Goal: Transaction & Acquisition: Book appointment/travel/reservation

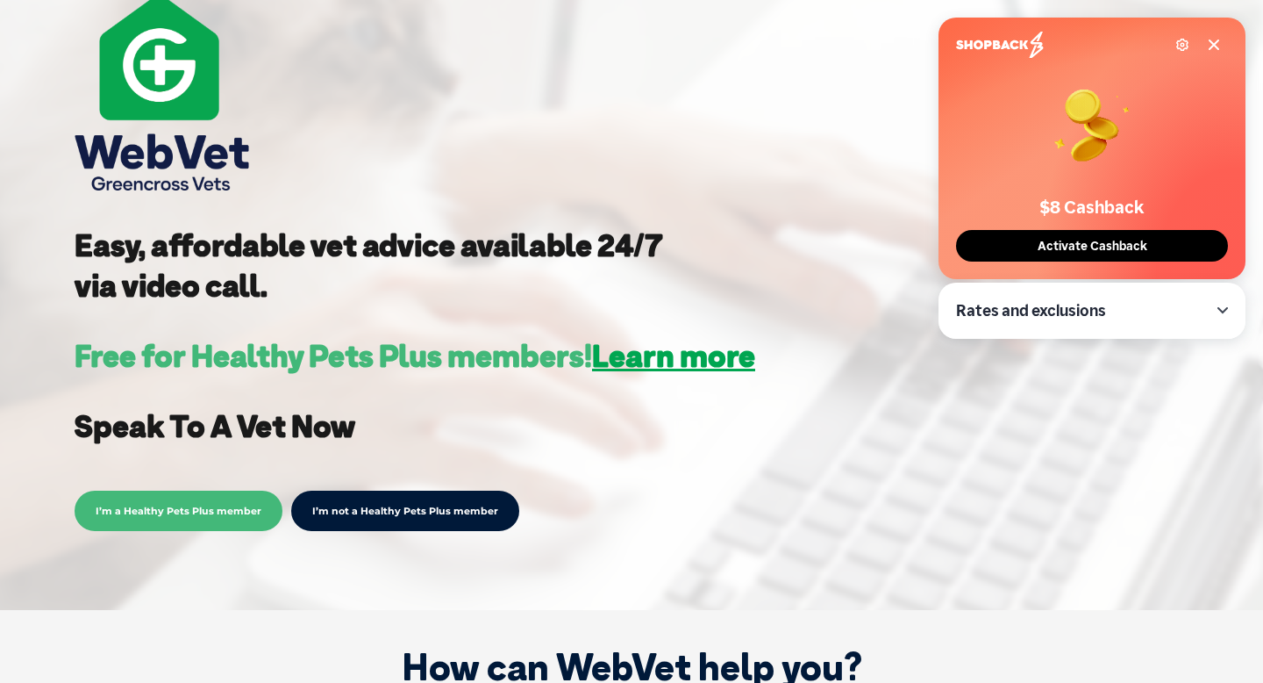
scroll to position [268, 0]
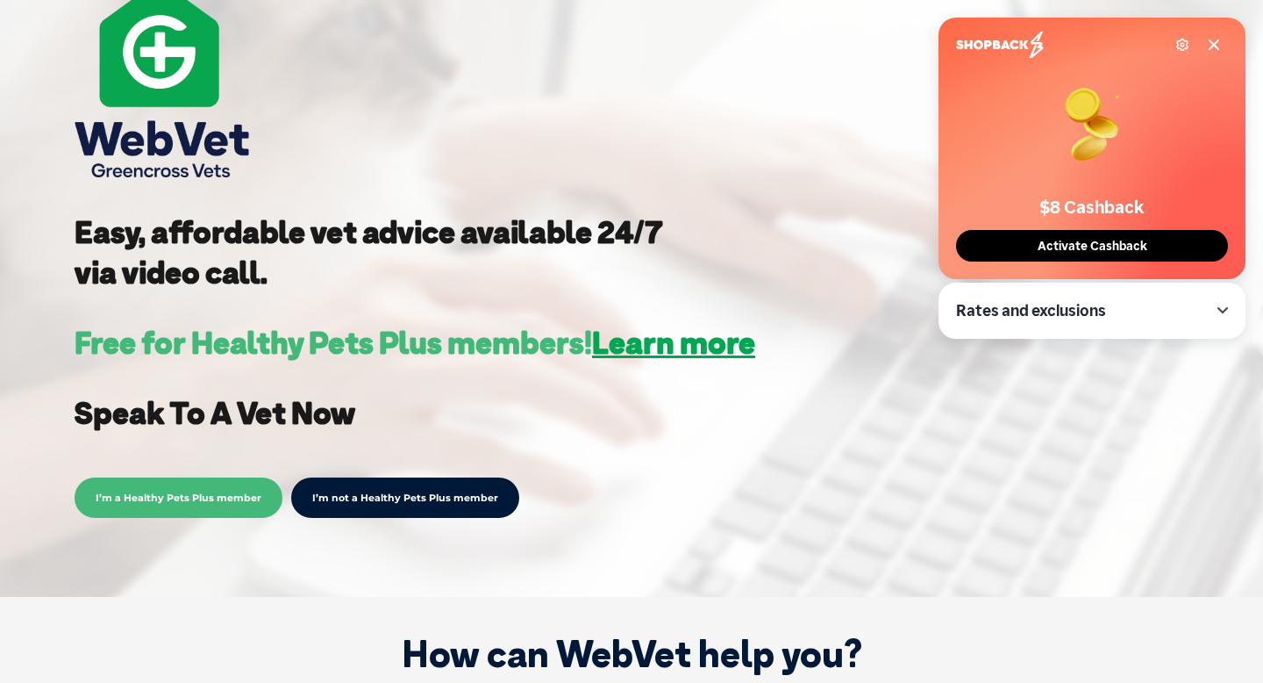
click at [1214, 47] on icon at bounding box center [1214, 45] width 14 height 14
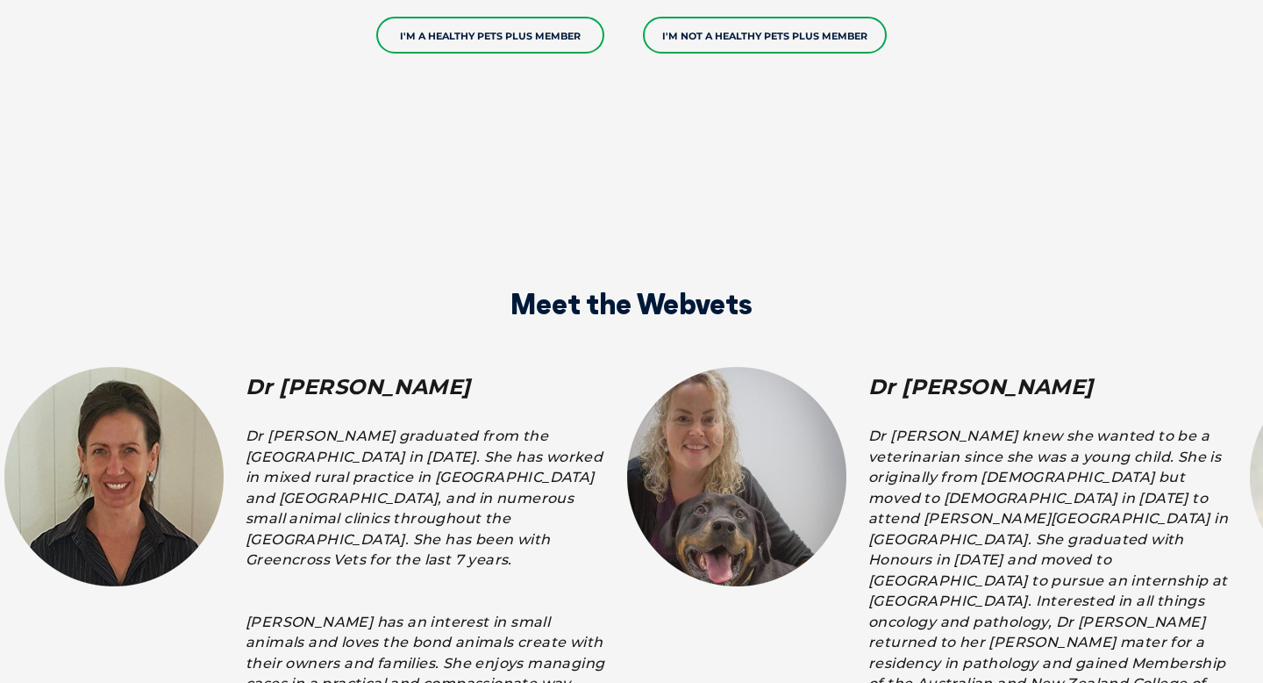
scroll to position [2952, 0]
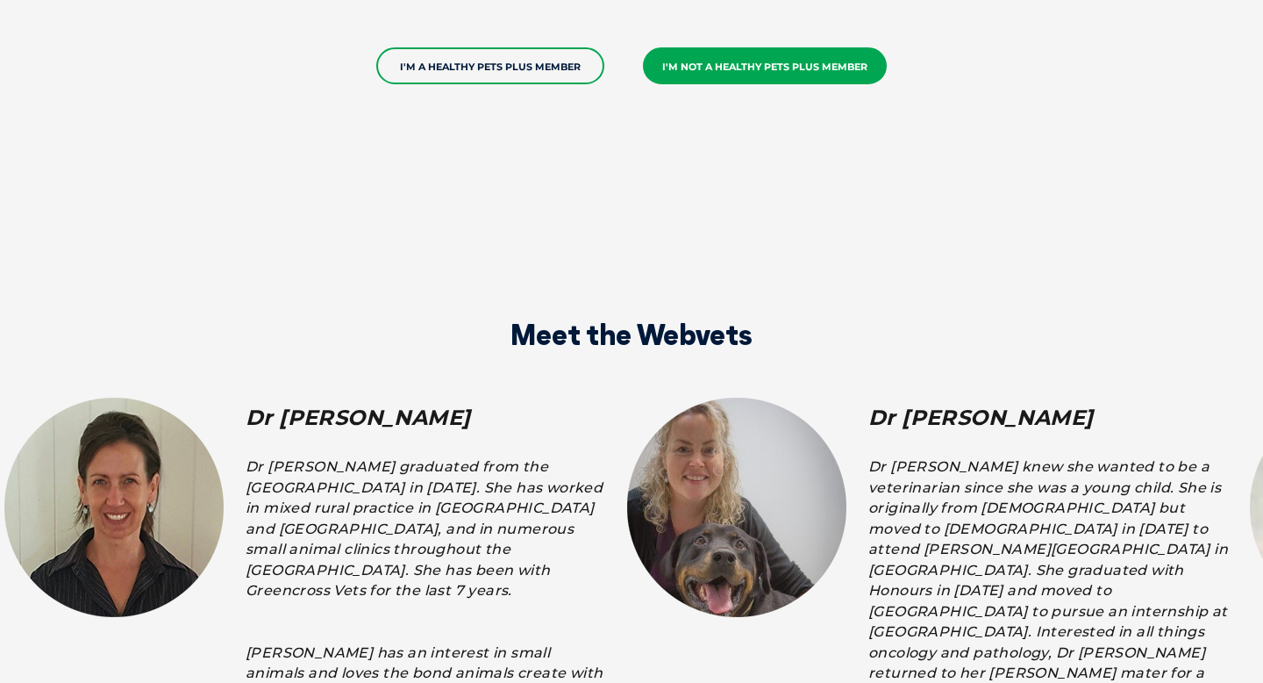
click at [772, 50] on link "I'm not a Healthy Pets Plus member" at bounding box center [765, 65] width 244 height 37
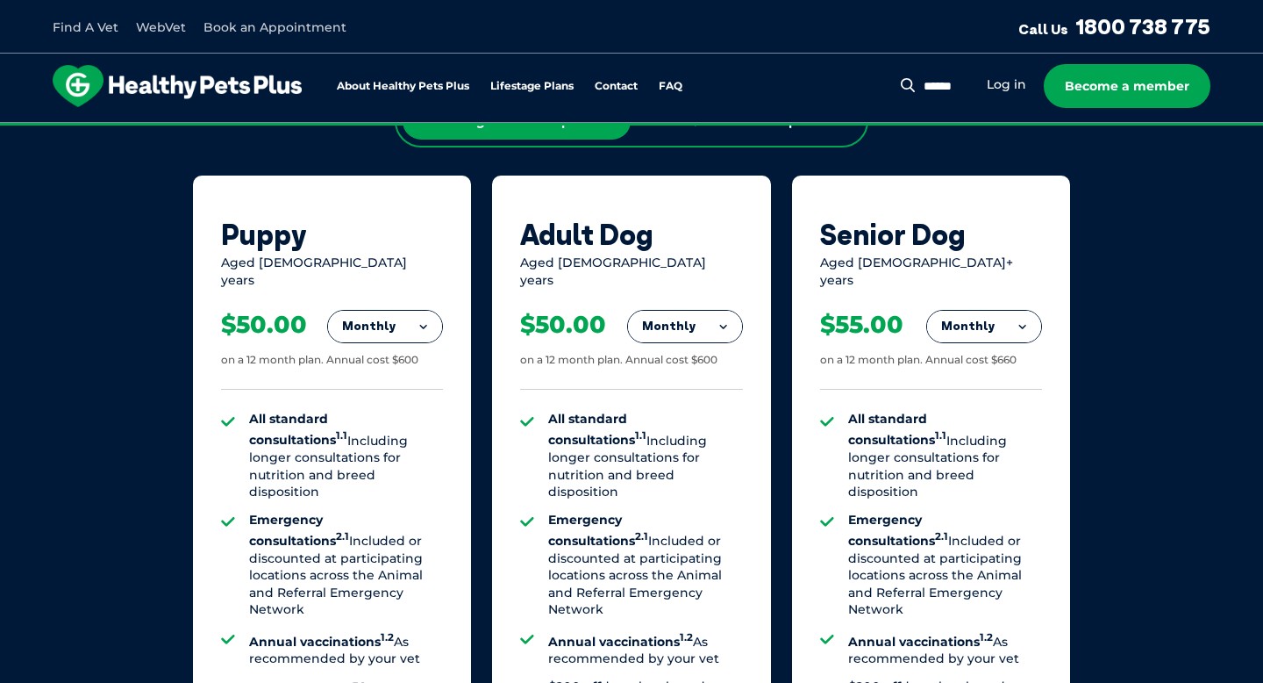
scroll to position [1053, 0]
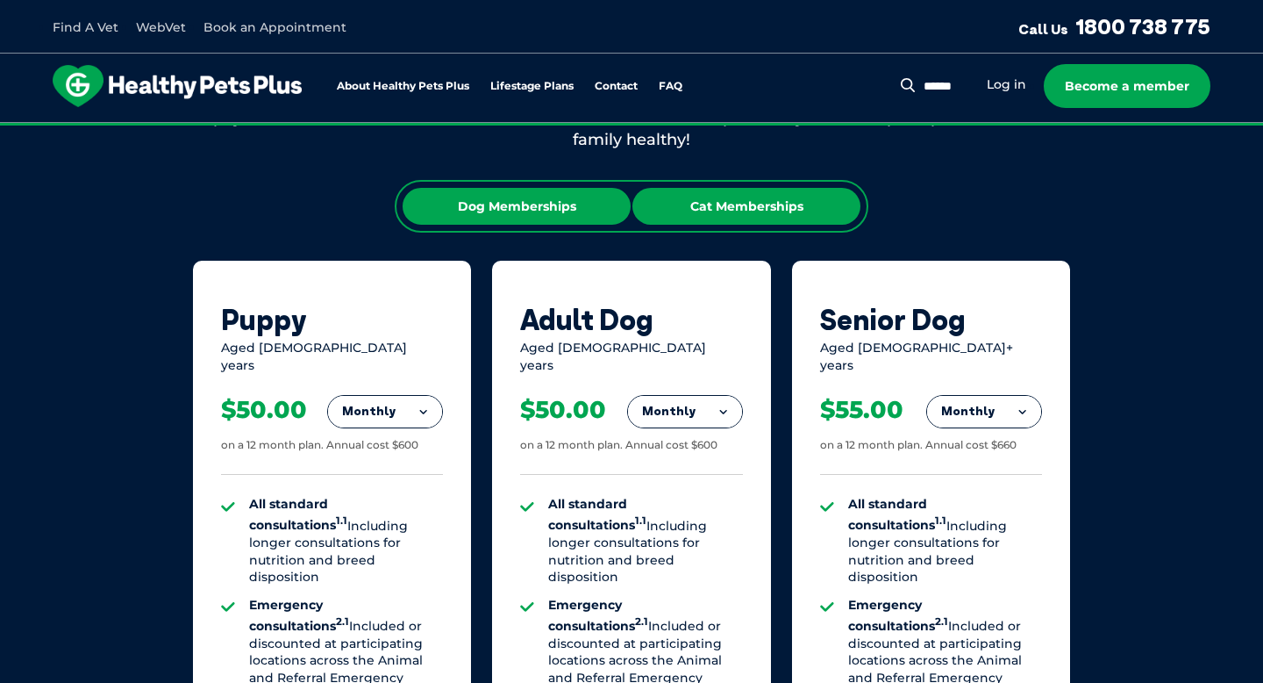
click at [748, 204] on div "Cat Memberships" at bounding box center [747, 206] width 228 height 37
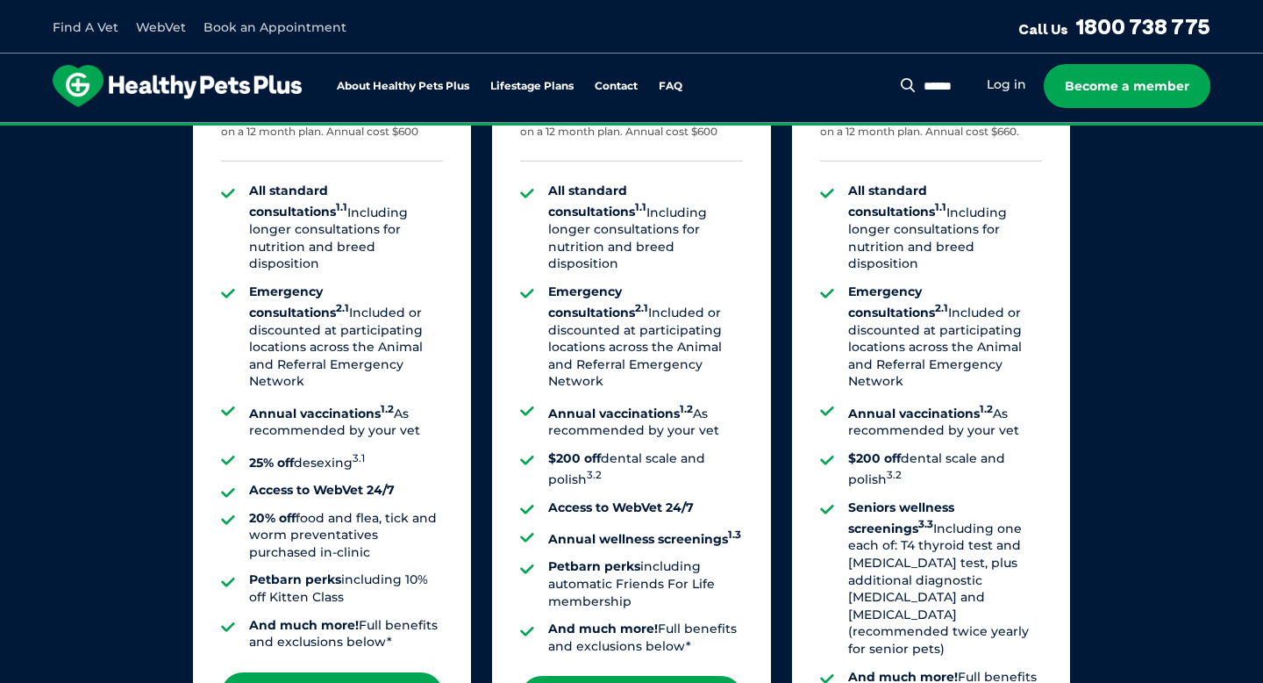
scroll to position [1682, 0]
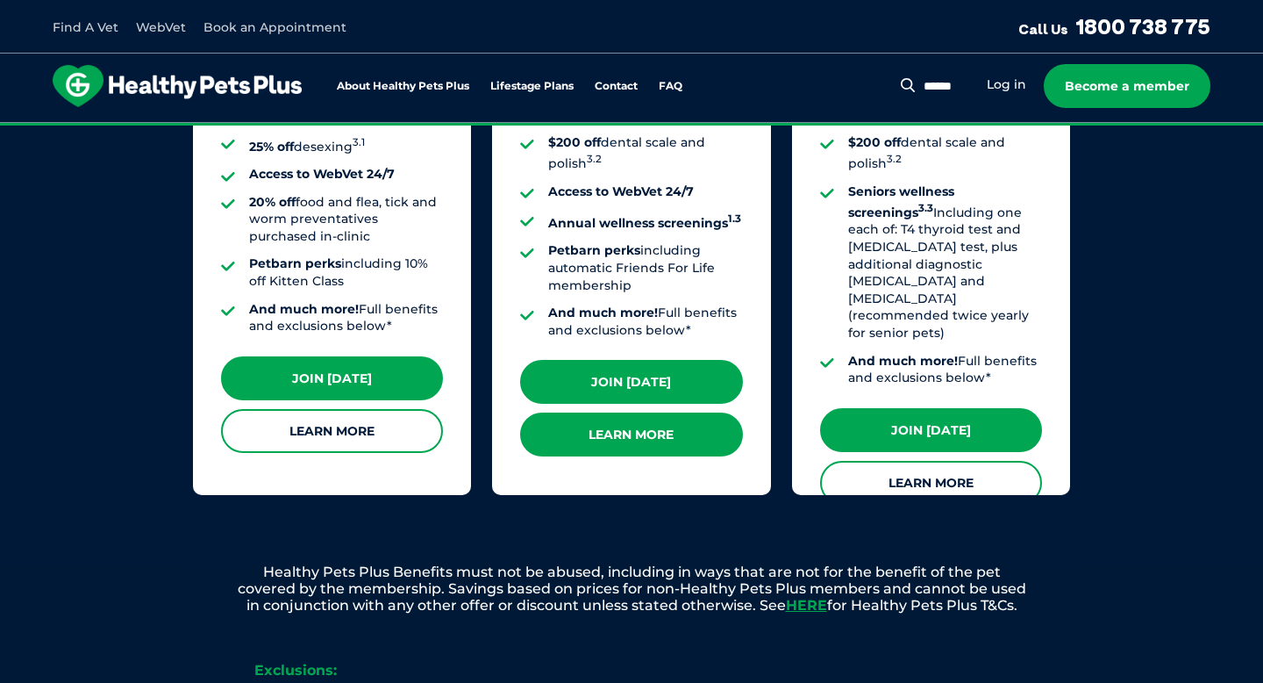
click at [682, 419] on link "Learn More" at bounding box center [631, 434] width 222 height 44
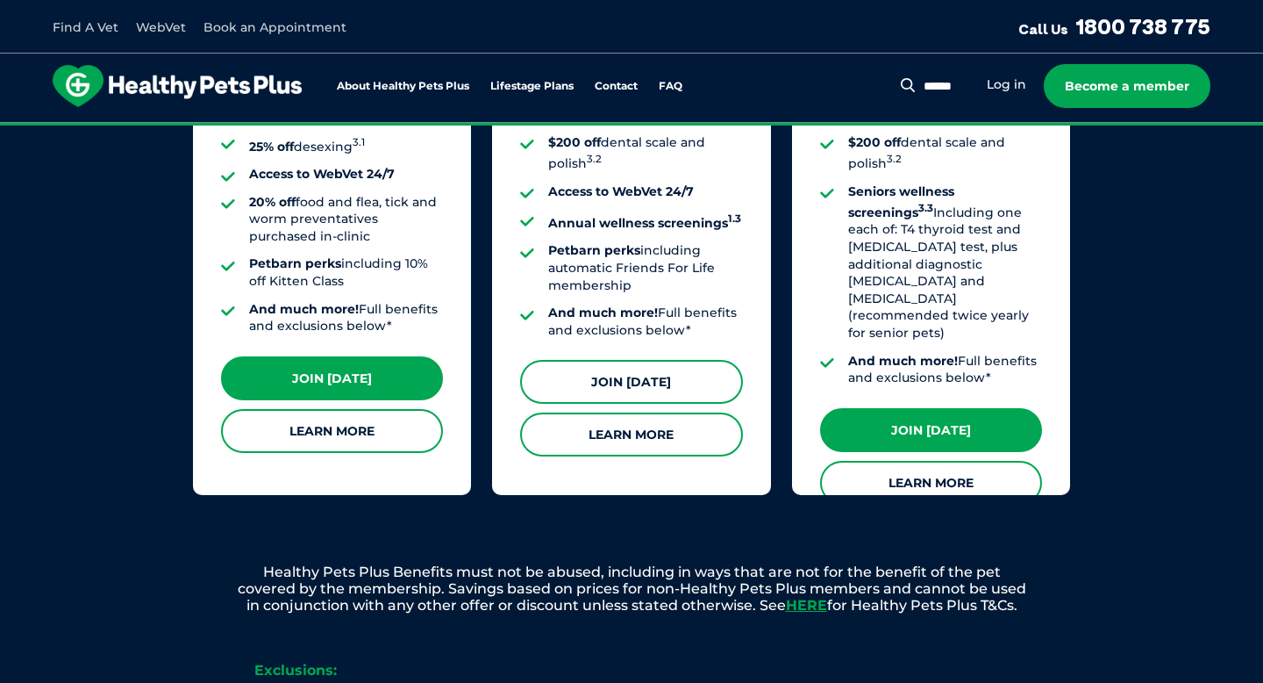
click at [695, 375] on link "Join Today" at bounding box center [631, 382] width 222 height 44
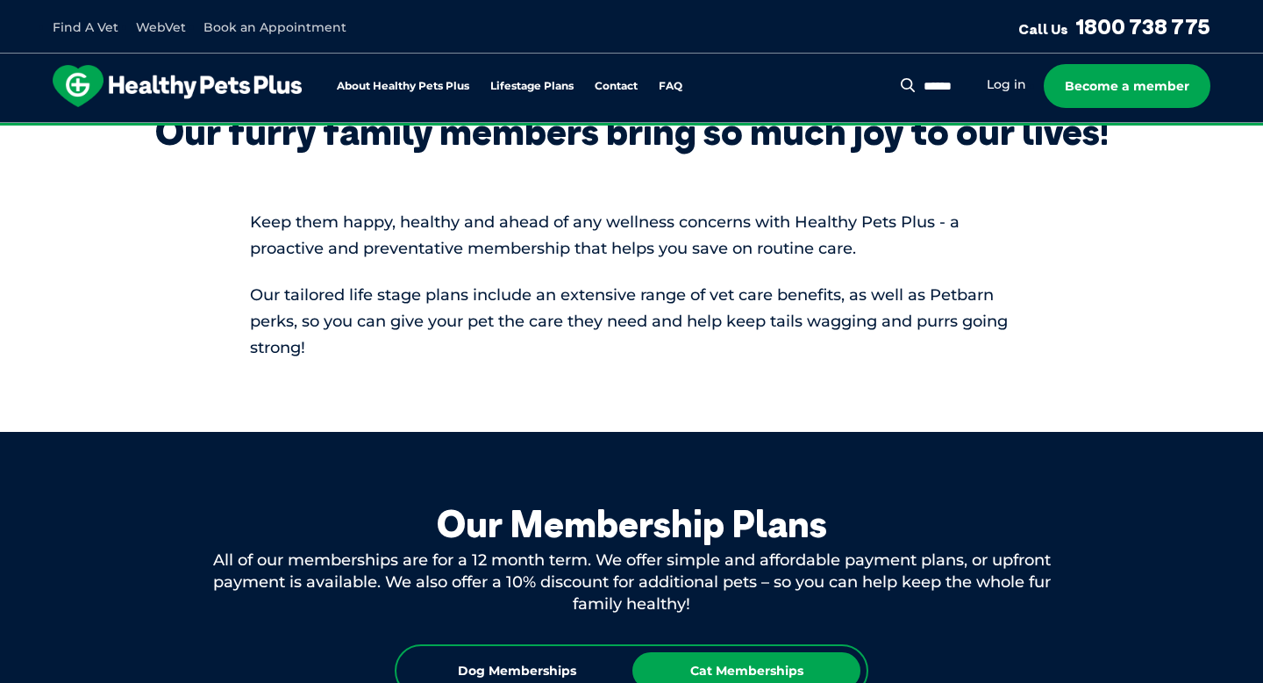
scroll to position [813, 0]
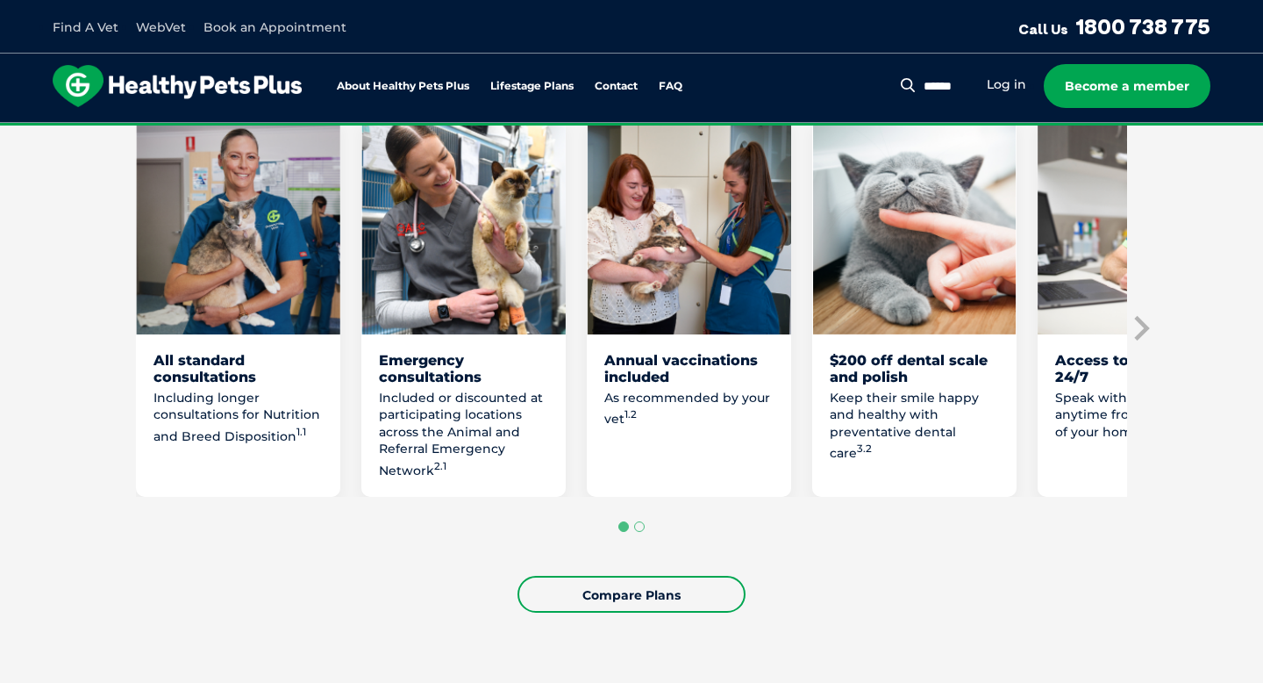
scroll to position [990, 0]
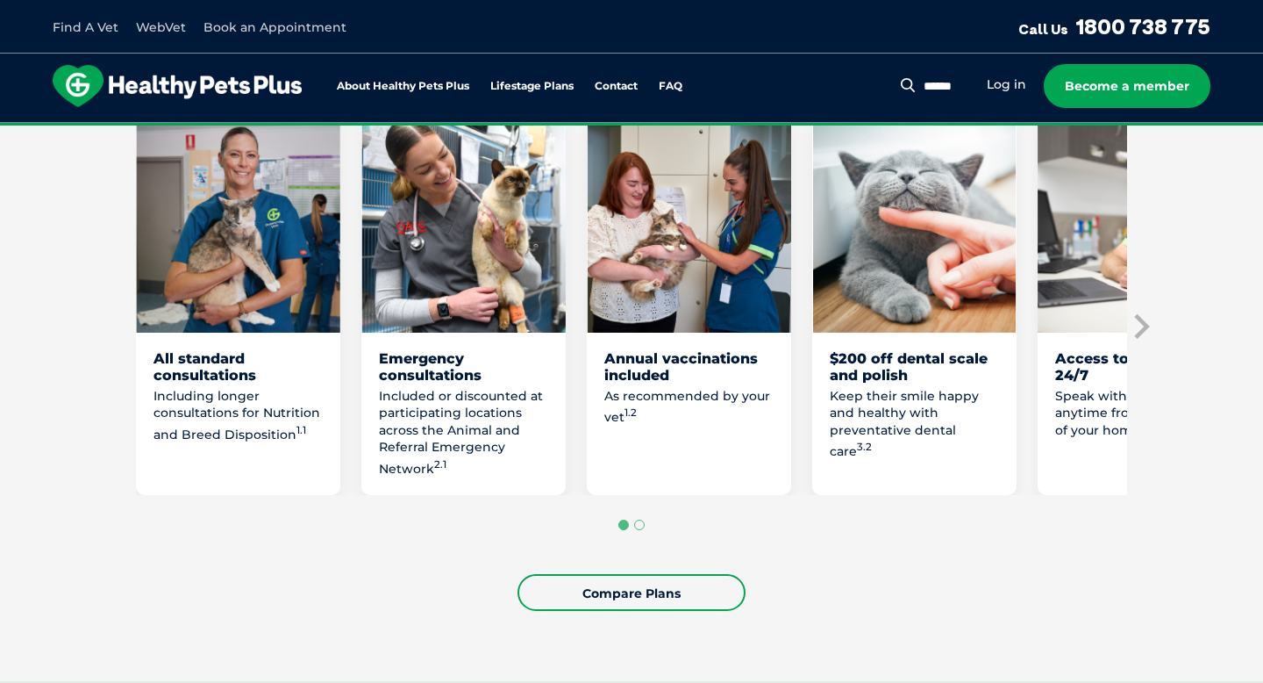
click at [1157, 364] on section "Love them from their purr to their paws with Healthy Pets Plus Adult Our feline…" at bounding box center [631, 245] width 1263 height 869
click at [1142, 340] on icon "Next slide" at bounding box center [1140, 326] width 26 height 26
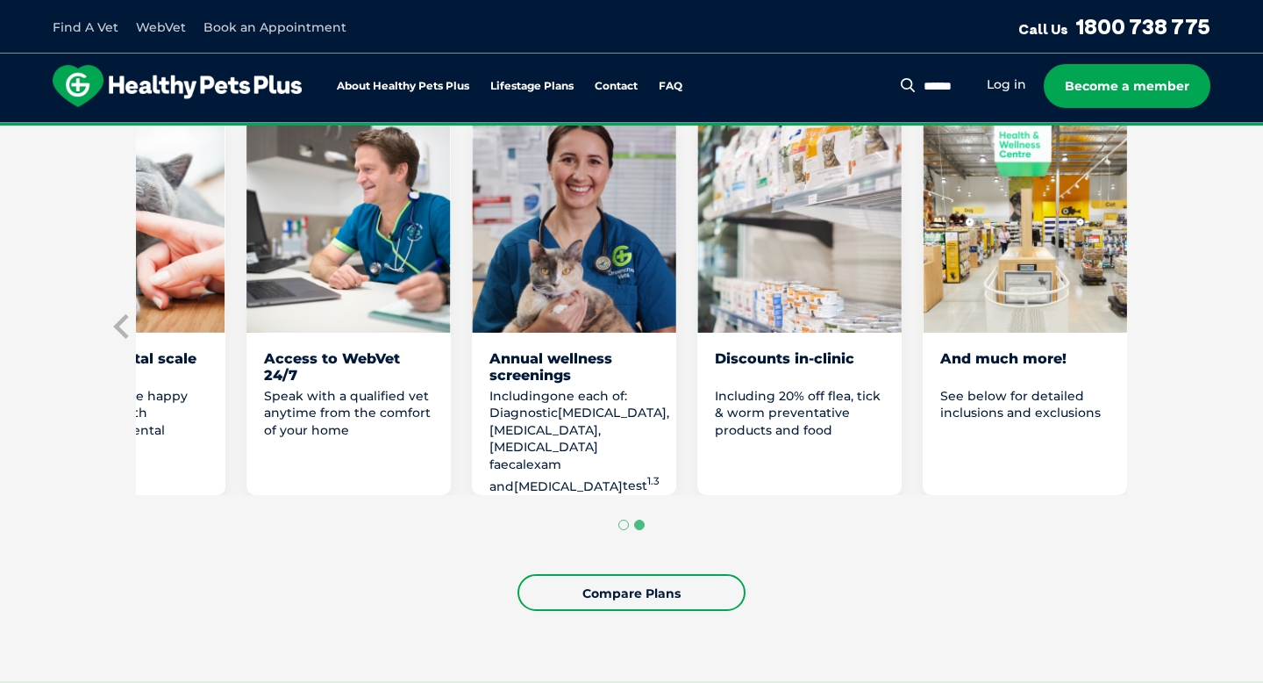
click at [337, 383] on div "Access to WebVet 24/7" at bounding box center [348, 366] width 169 height 33
click at [354, 332] on img "5 of 8" at bounding box center [349, 222] width 204 height 219
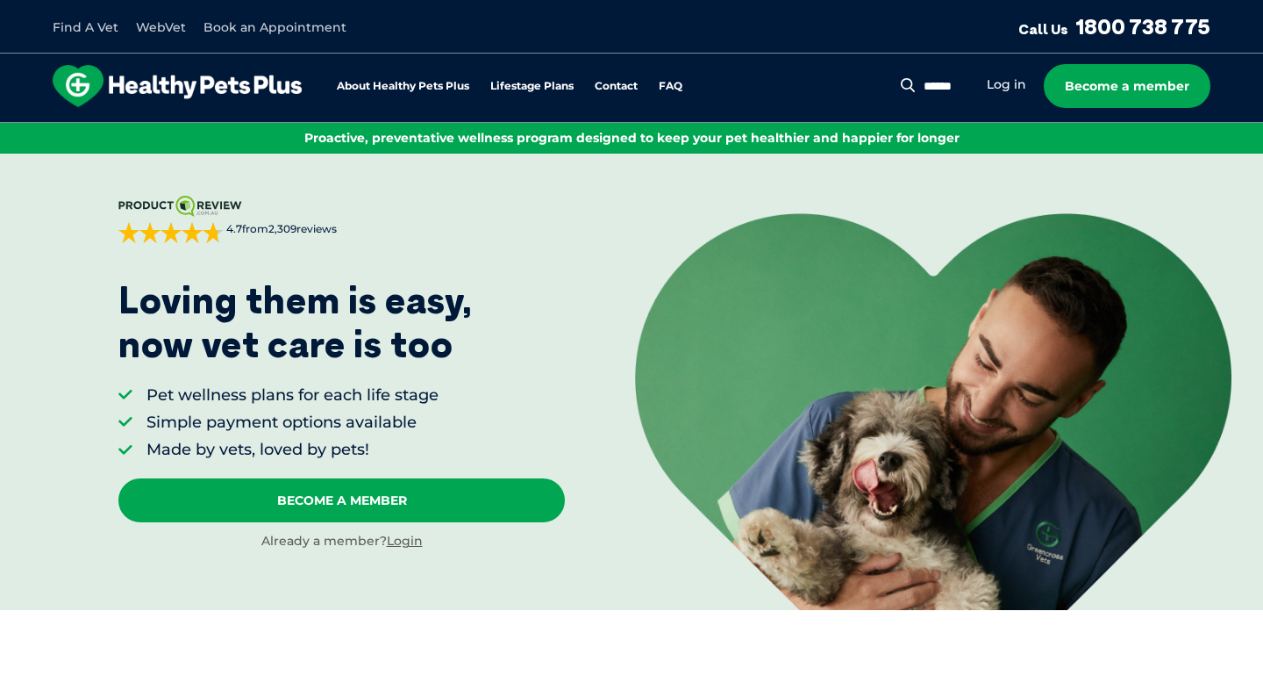
scroll to position [27, 0]
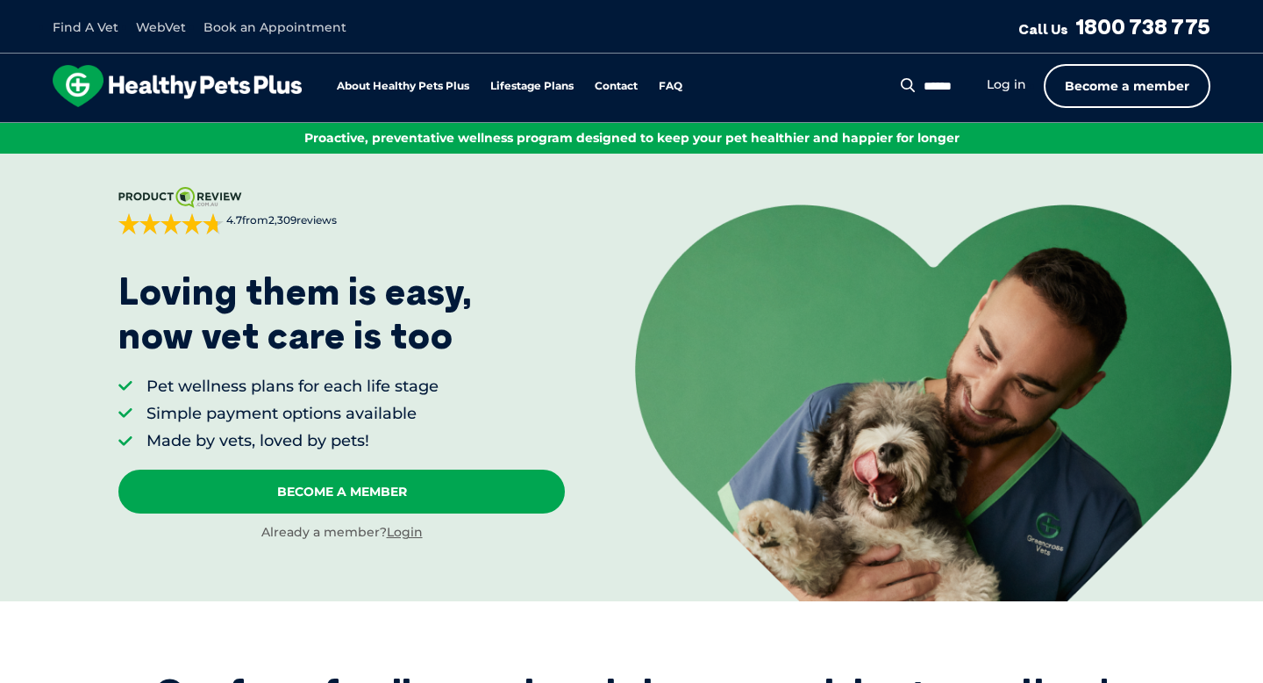
click at [1085, 103] on link "Become a member" at bounding box center [1127, 86] width 167 height 44
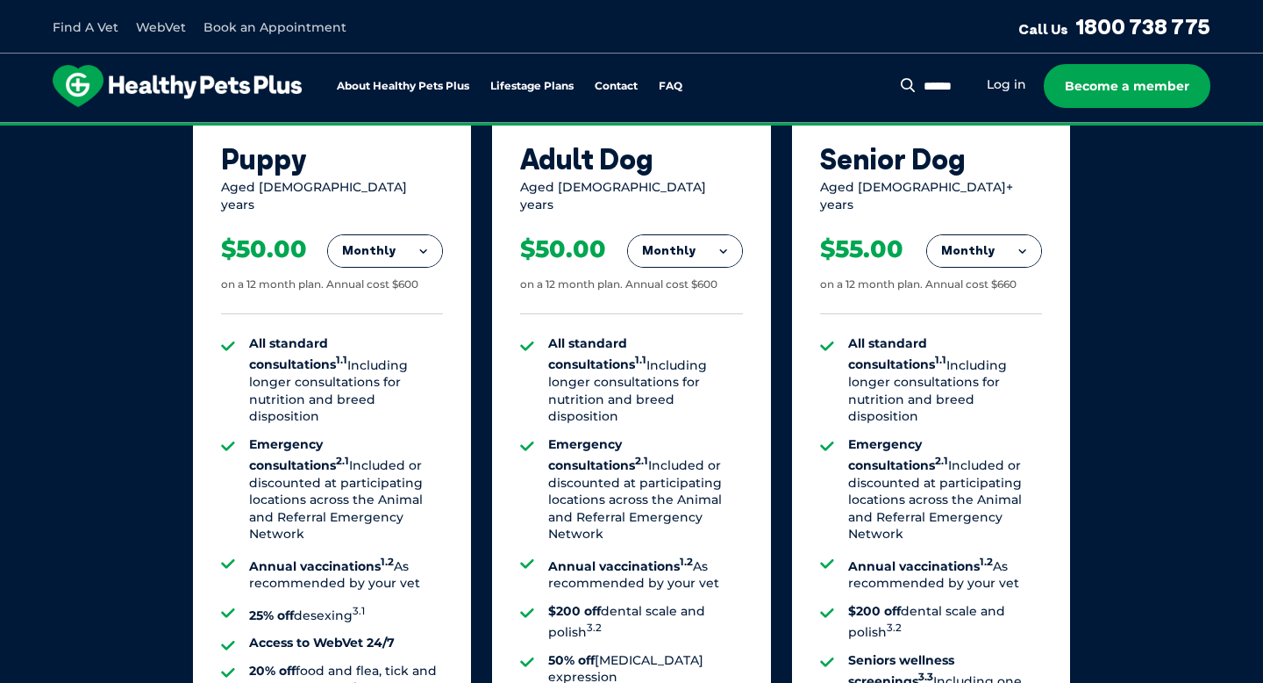
scroll to position [1047, 0]
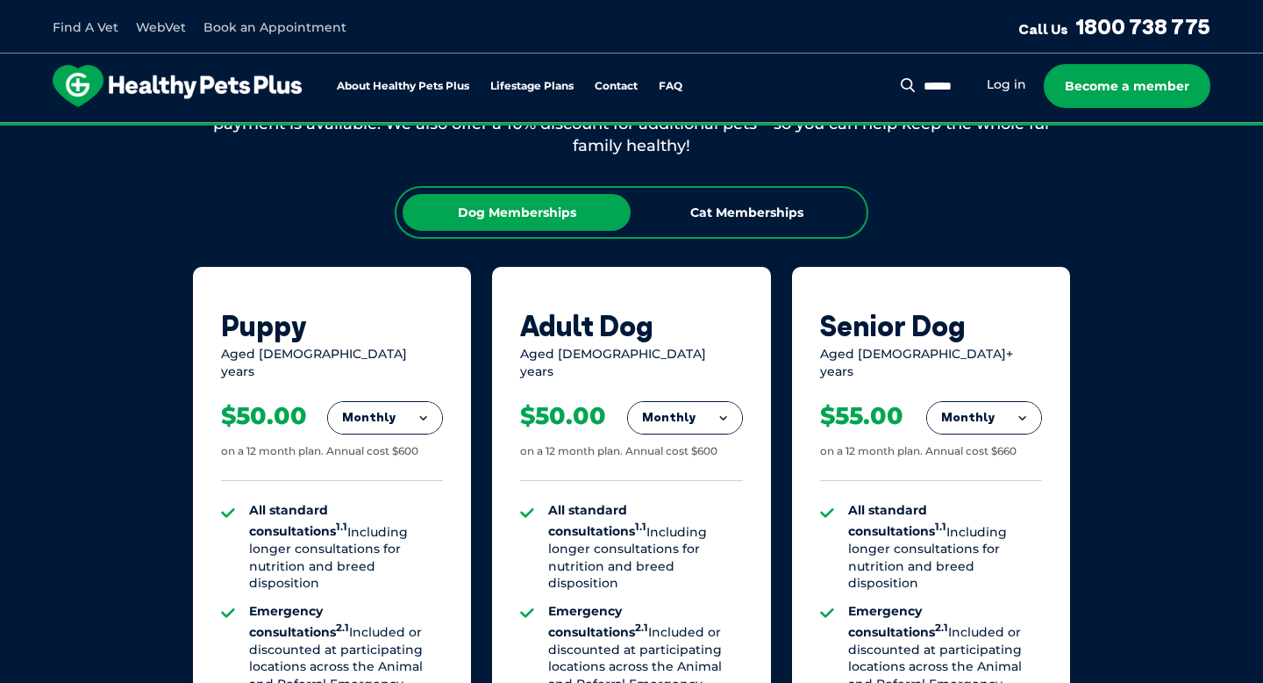
click at [733, 243] on div "Dog Memberships Cat Memberships Puppy Aged 0-1 years Monthly Fortnightly Monthl…" at bounding box center [631, 658] width 877 height 945
click at [734, 220] on div "Cat Memberships" at bounding box center [747, 212] width 228 height 37
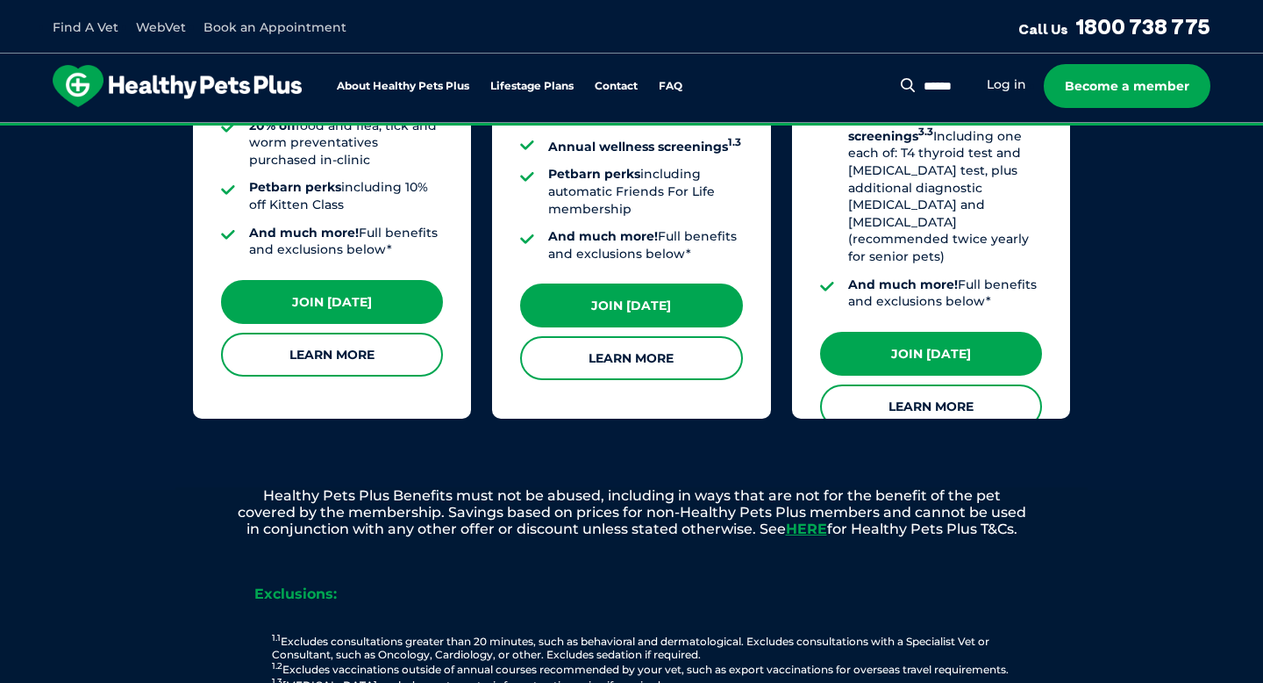
scroll to position [1855, 0]
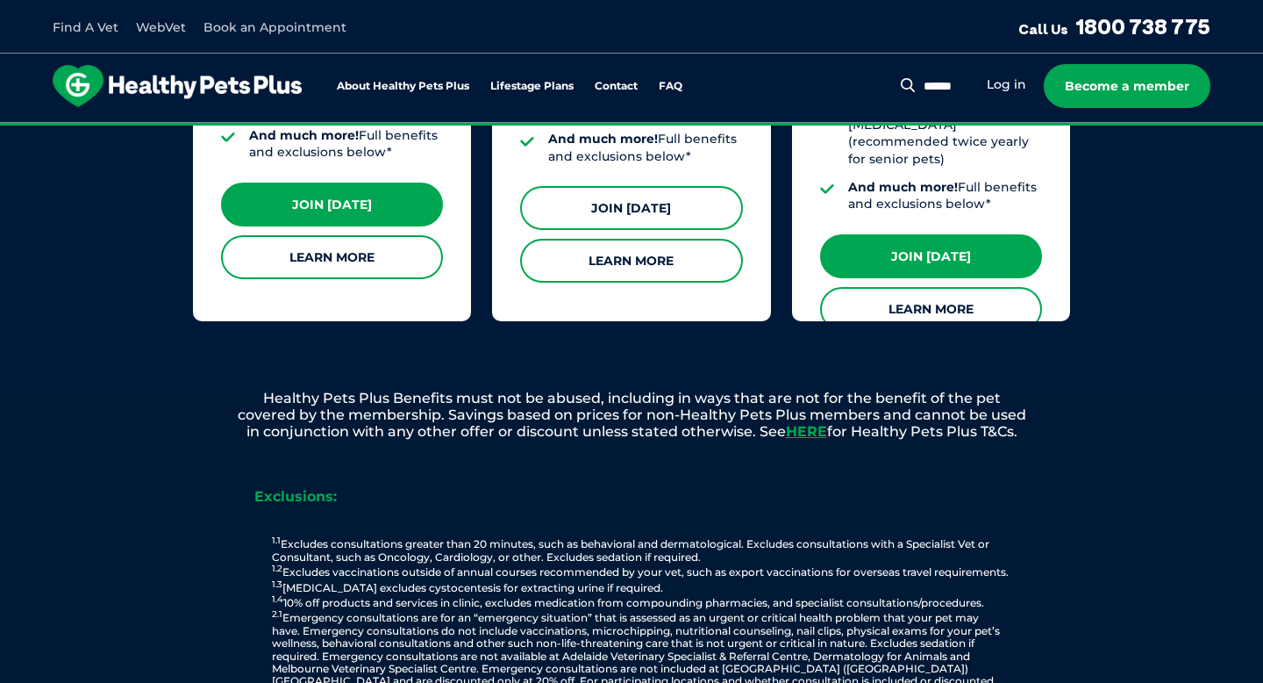
click at [694, 189] on link "Join Today" at bounding box center [631, 208] width 222 height 44
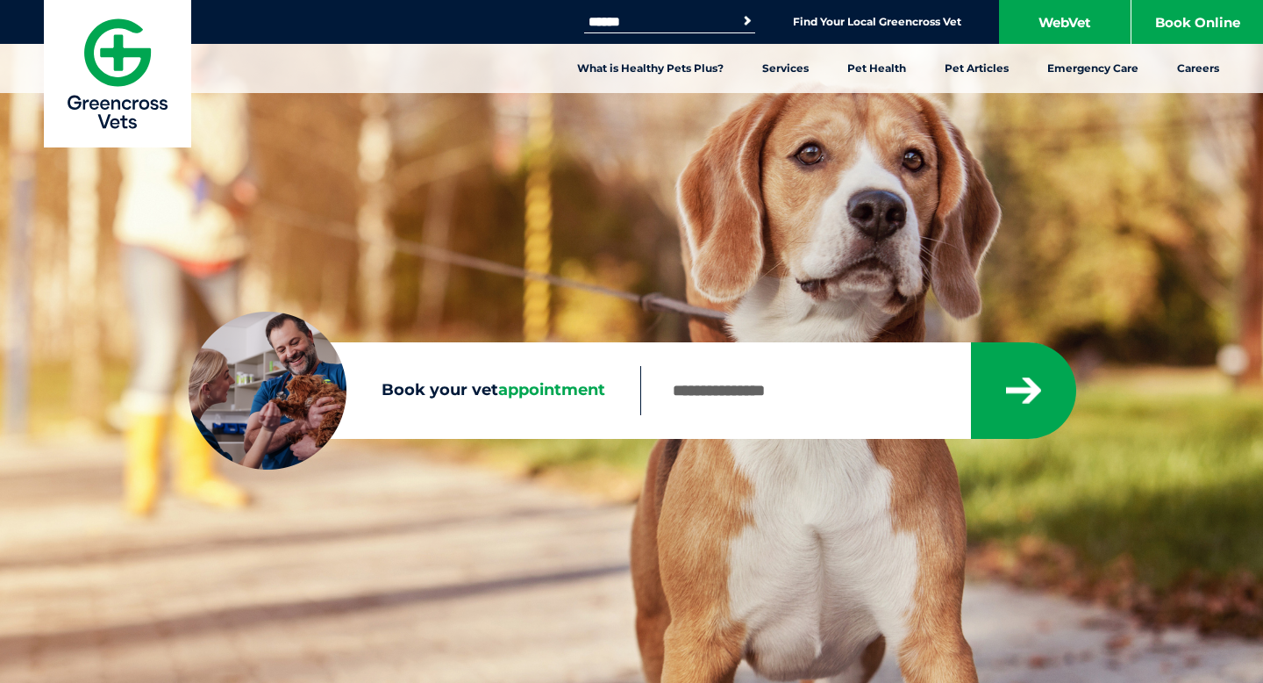
click at [491, 398] on label "Book your vet appointment" at bounding box center [415, 390] width 452 height 26
click at [640, 398] on input "Book your vet appointment" at bounding box center [804, 390] width 329 height 49
type input "****"
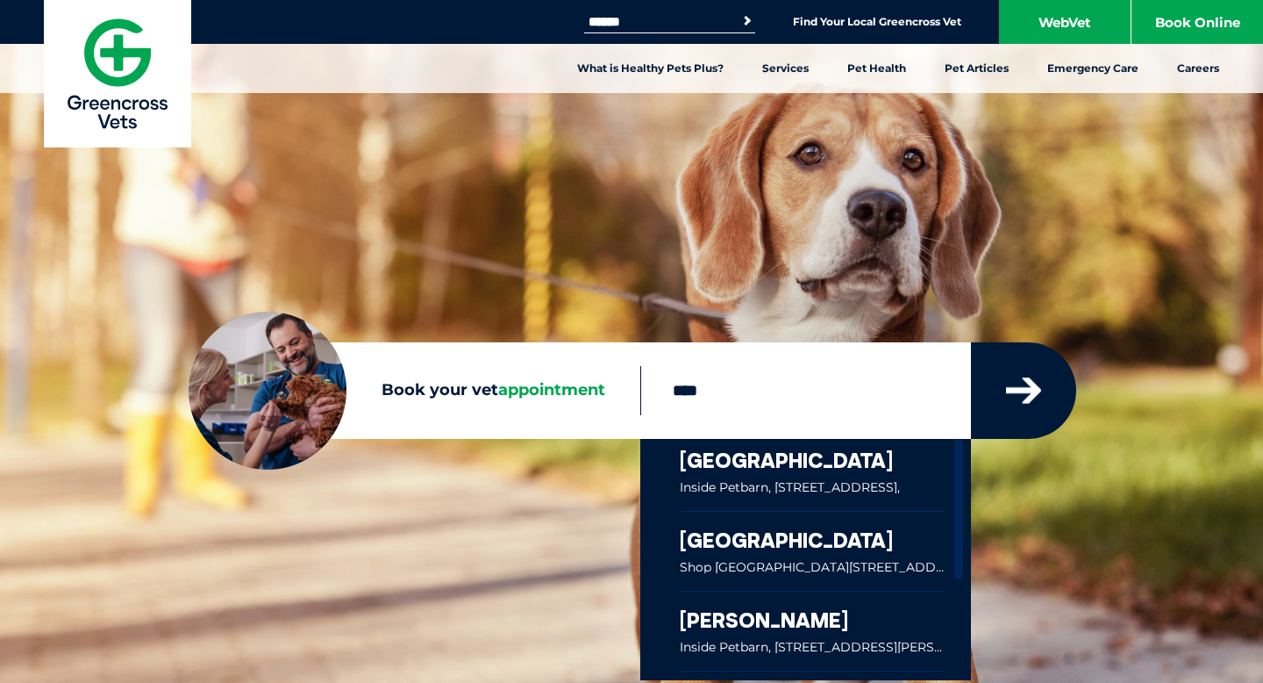
click at [1023, 398] on icon "submit" at bounding box center [1023, 390] width 35 height 26
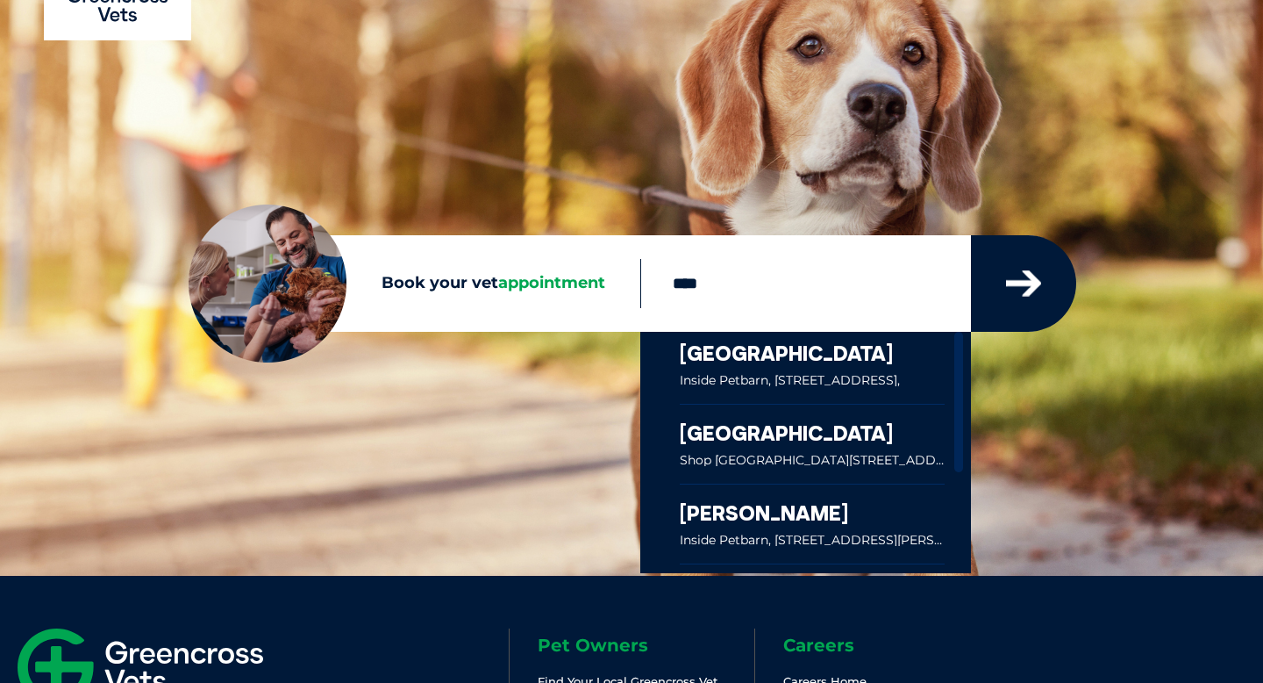
scroll to position [166, 0]
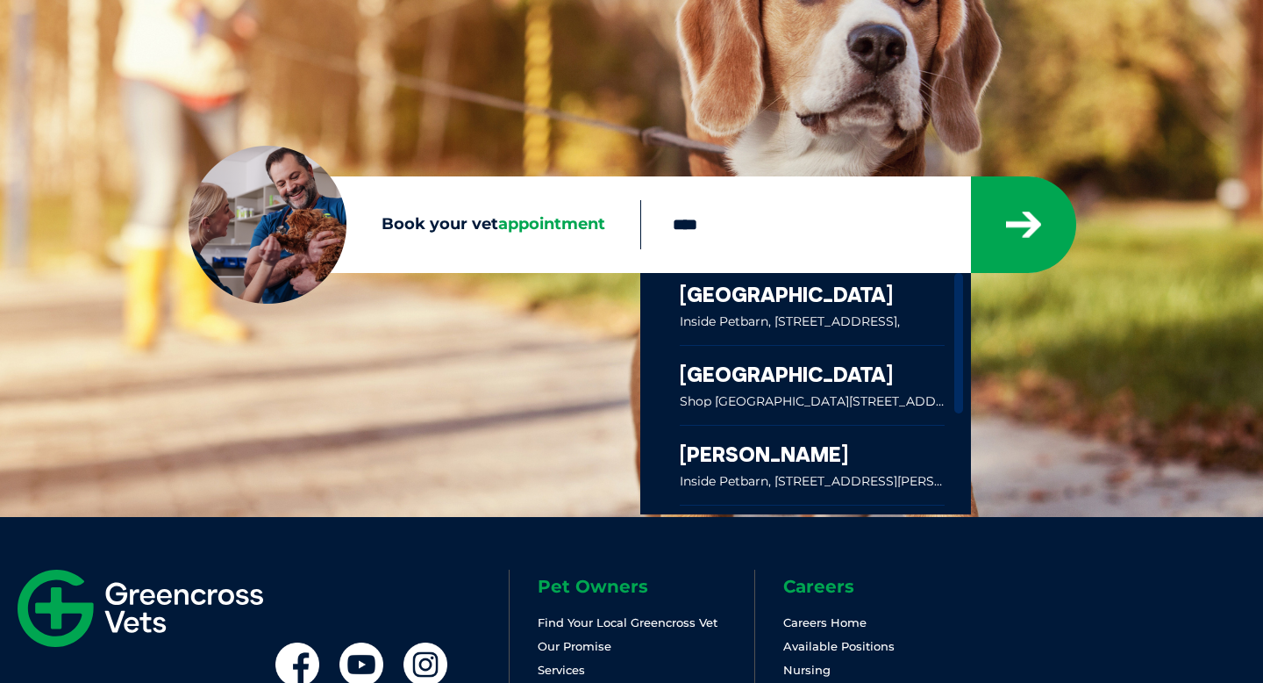
click at [841, 331] on link at bounding box center [812, 309] width 265 height 72
